Goal: Task Accomplishment & Management: Use online tool/utility

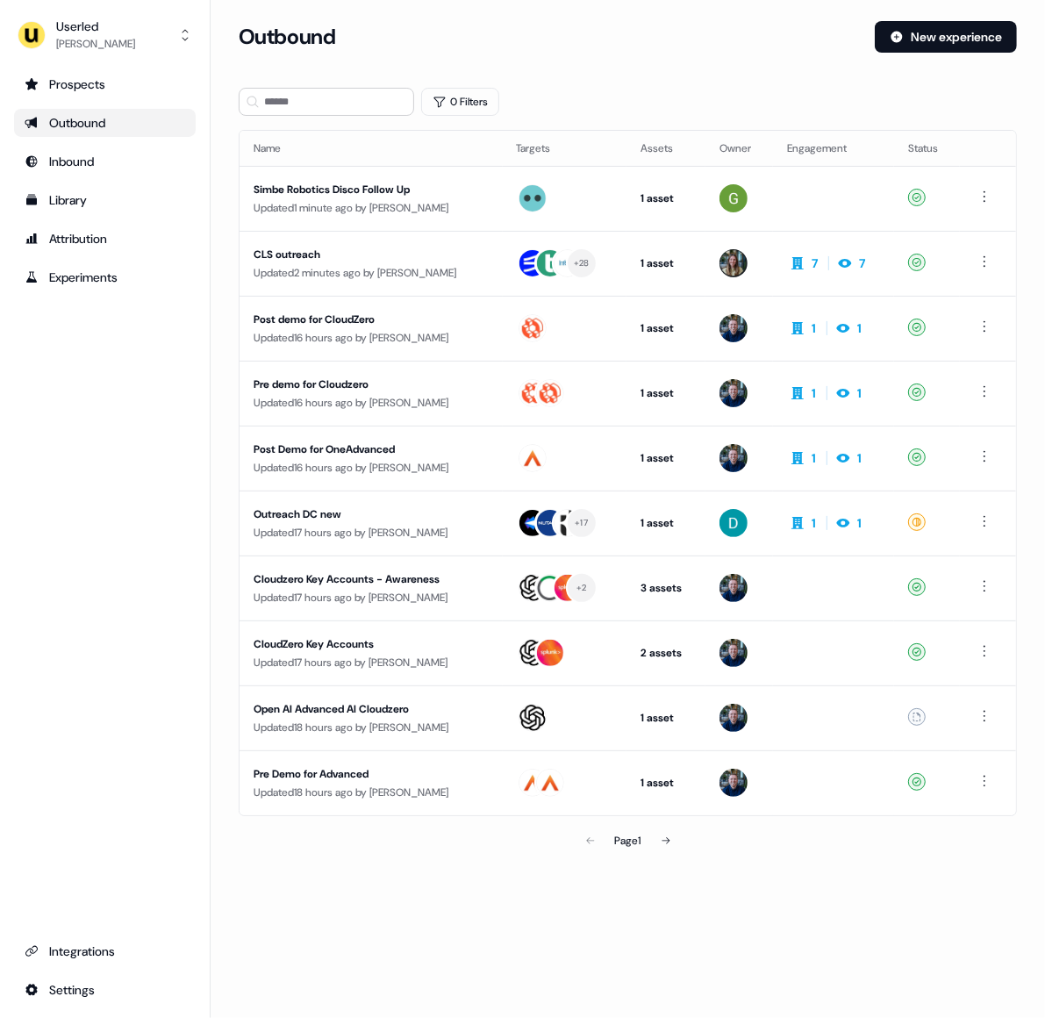
click at [504, 56] on div "Outbound New experience" at bounding box center [628, 47] width 779 height 53
click at [84, 968] on ul "Integrations Settings" at bounding box center [105, 970] width 182 height 67
click at [95, 947] on div "Integrations" at bounding box center [105, 952] width 161 height 18
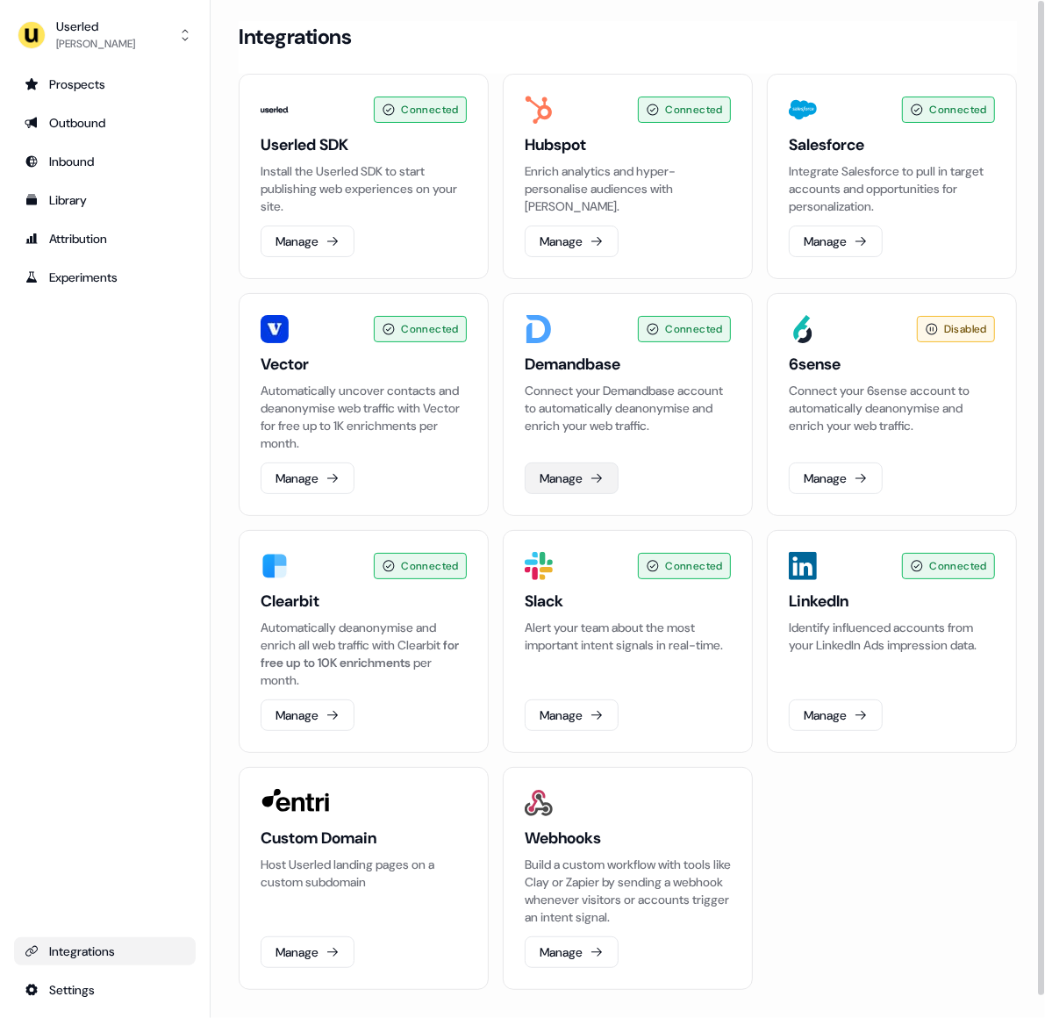
click at [579, 473] on button "Manage" at bounding box center [572, 479] width 94 height 32
